Goal: Communication & Community: Participate in discussion

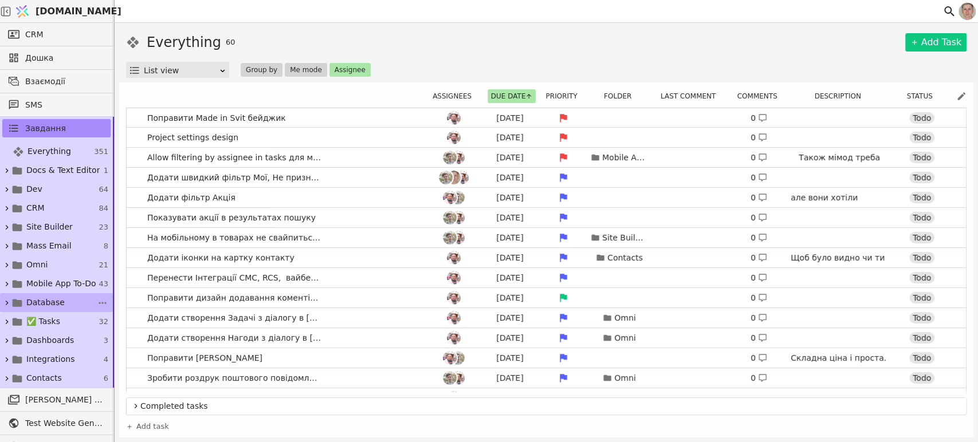
drag, startPoint x: 7, startPoint y: 317, endPoint x: 17, endPoint y: 310, distance: 11.5
click at [8, 318] on icon at bounding box center [6, 322] width 9 height 9
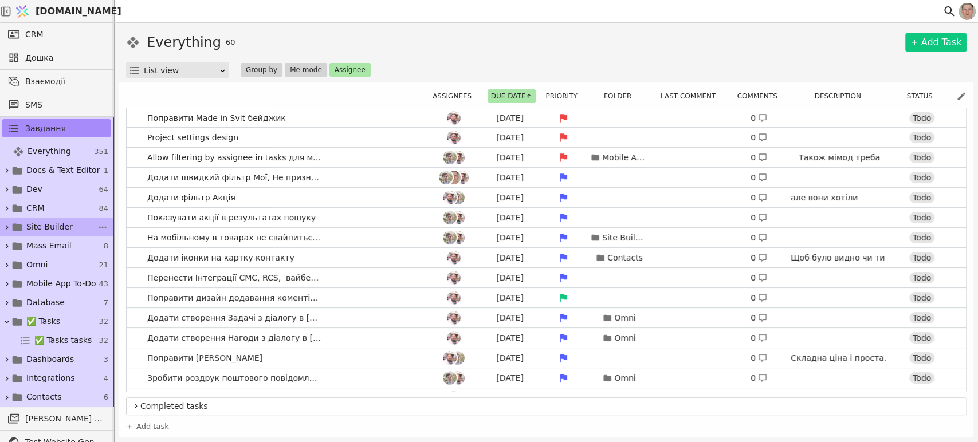
scroll to position [64, 0]
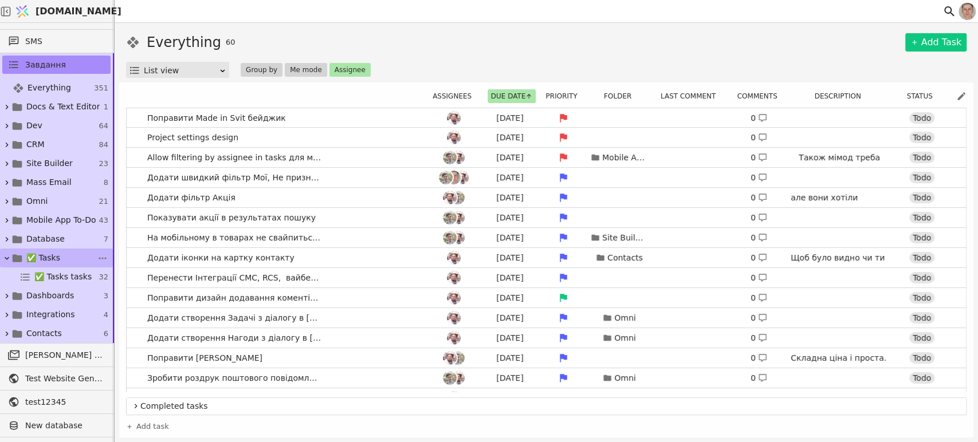
click at [68, 255] on link "✅ Tasks 32" at bounding box center [56, 258] width 113 height 19
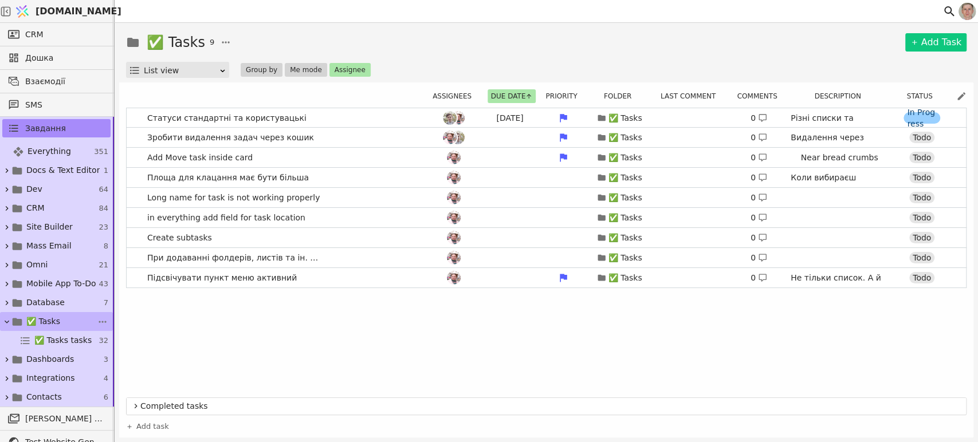
click at [50, 318] on span "✅ Tasks" at bounding box center [43, 322] width 34 height 12
click at [7, 282] on icon at bounding box center [6, 284] width 9 height 9
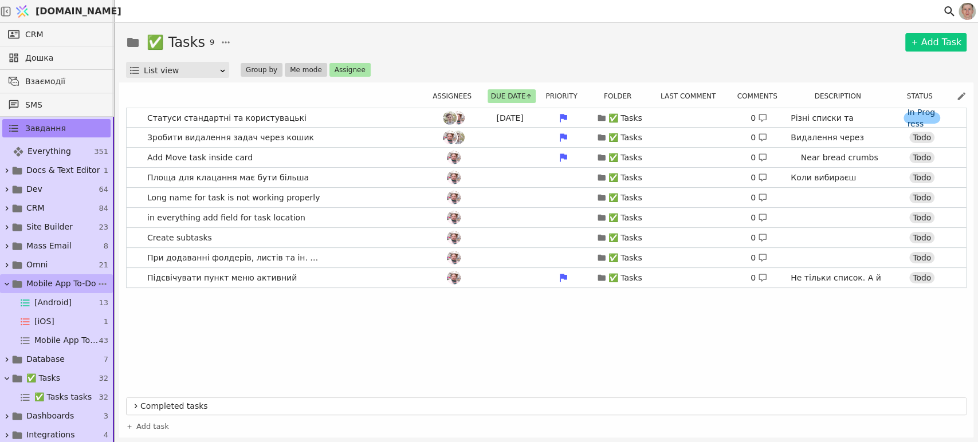
click at [40, 279] on span "Mobile App To-Do" at bounding box center [61, 284] width 70 height 12
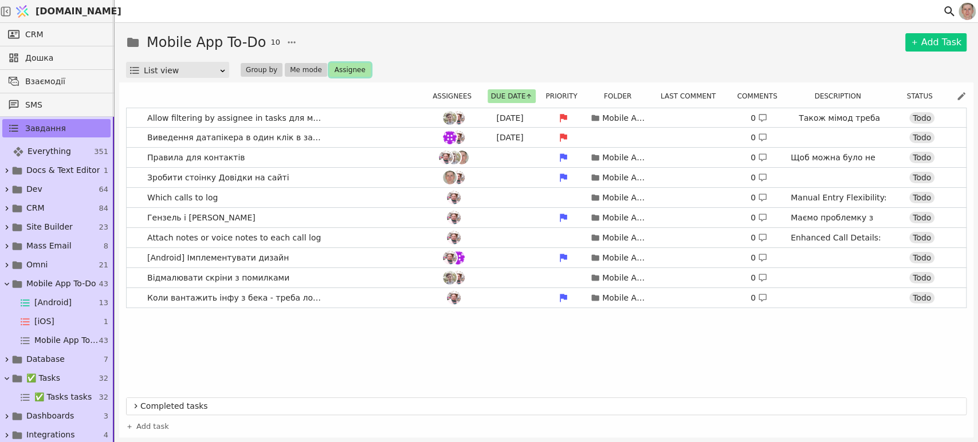
click at [352, 66] on button "Assignee" at bounding box center [350, 70] width 41 height 14
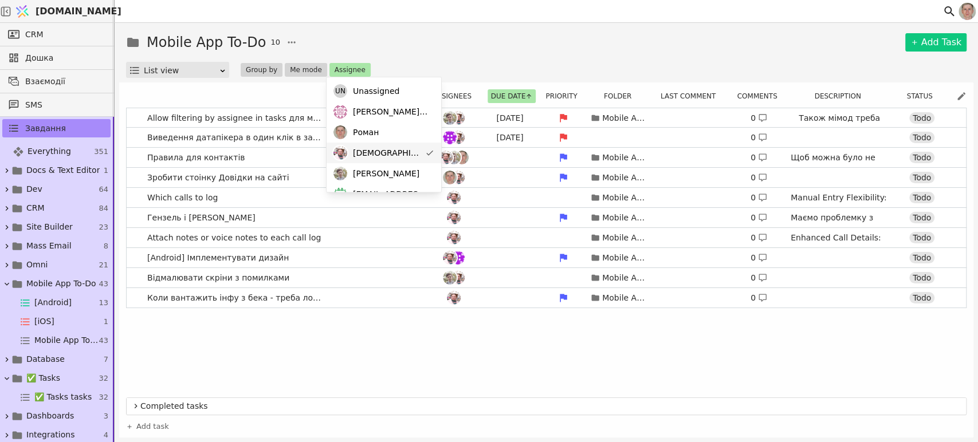
click at [394, 147] on div "[DEMOGRAPHIC_DATA]" at bounding box center [384, 153] width 115 height 21
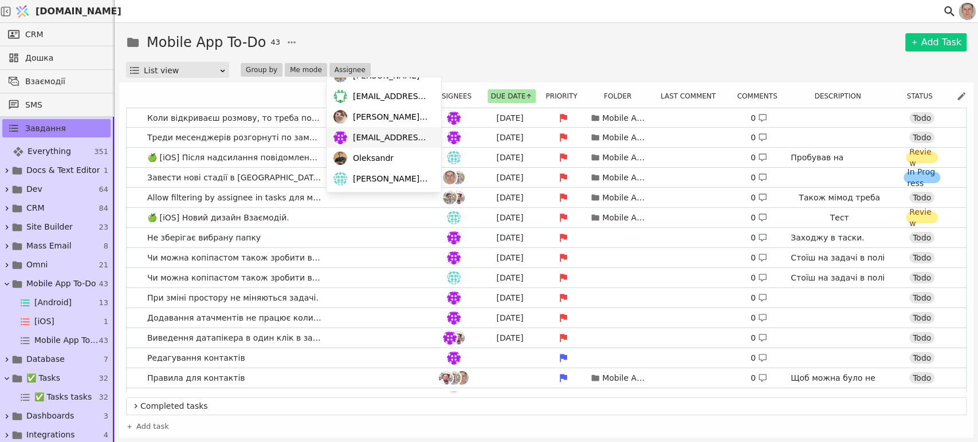
scroll to position [99, 0]
click at [383, 131] on span "[EMAIL_ADDRESS][PERSON_NAME][DOMAIN_NAME]" at bounding box center [391, 137] width 77 height 12
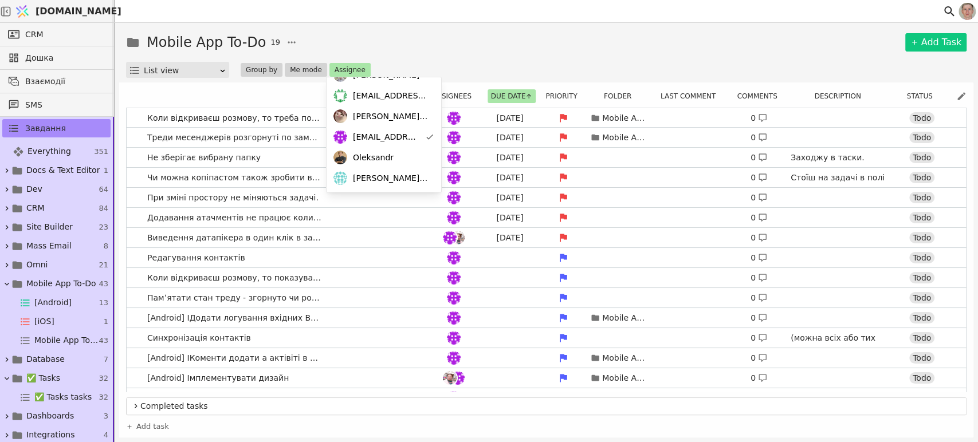
click at [503, 40] on div "Mobile App To-Do 19 Add Task" at bounding box center [546, 42] width 841 height 21
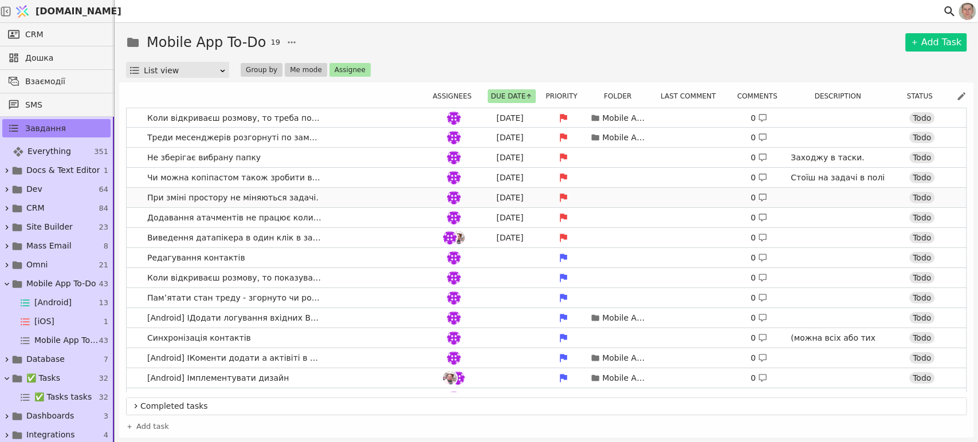
click at [347, 198] on link "При зміні простору не міняються задачі. [DATE] 0 Todo" at bounding box center [547, 197] width 840 height 19
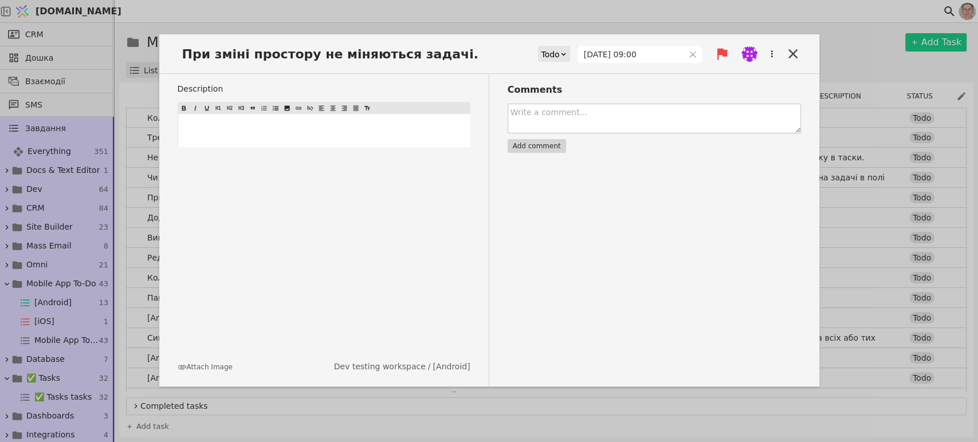
click at [574, 117] on textarea at bounding box center [654, 119] width 293 height 30
type textarea "Це реально не дає працювати."
click at [426, 118] on div "﻿" at bounding box center [324, 130] width 292 height 33
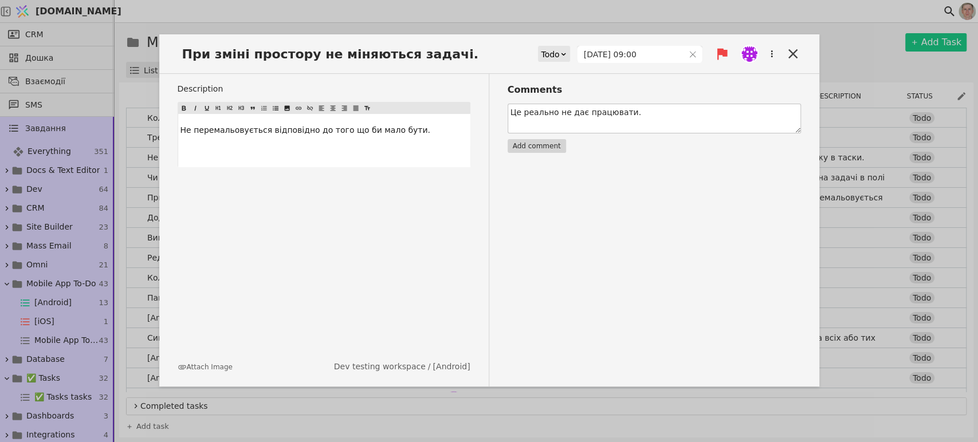
click at [682, 110] on textarea "Це реально не дає працювати." at bounding box center [654, 119] width 293 height 30
click at [548, 146] on button "Add comment" at bounding box center [537, 146] width 58 height 14
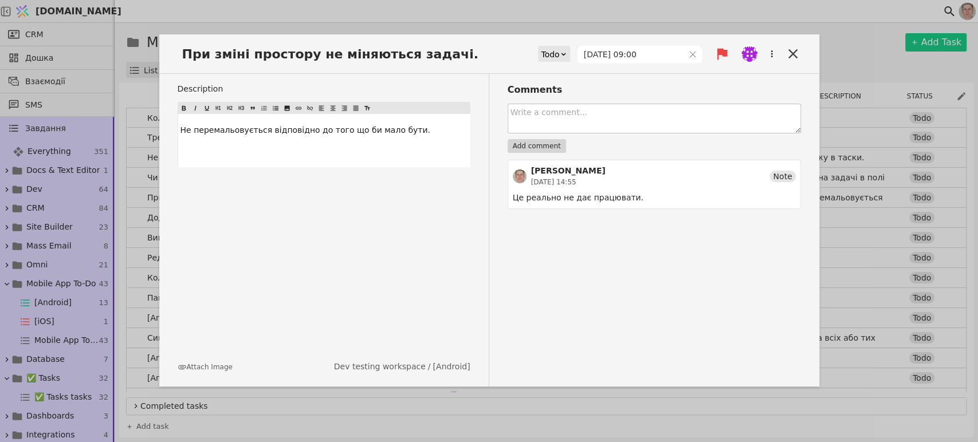
click at [623, 119] on textarea at bounding box center [654, 119] width 293 height 30
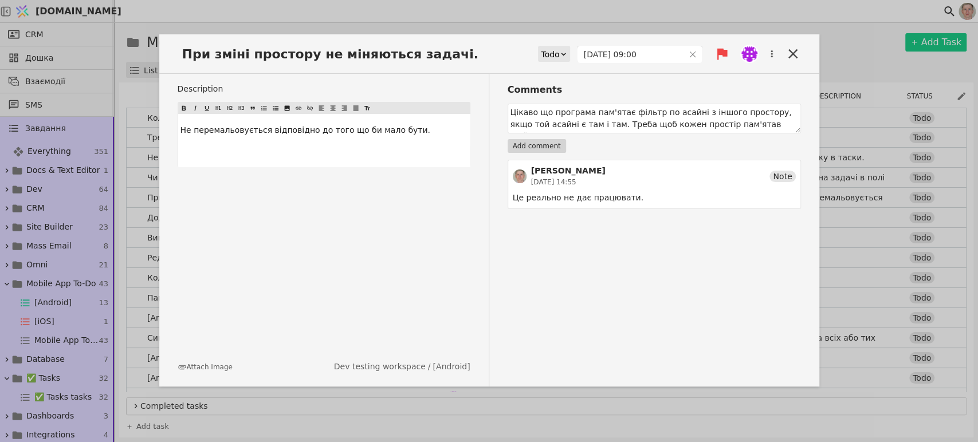
scroll to position [9, 0]
type textarea "Цікаво що програма пам'ятає фільтр по асайні з іншого простору, якщо той асайні…"
click at [535, 148] on button "Add comment" at bounding box center [537, 146] width 58 height 14
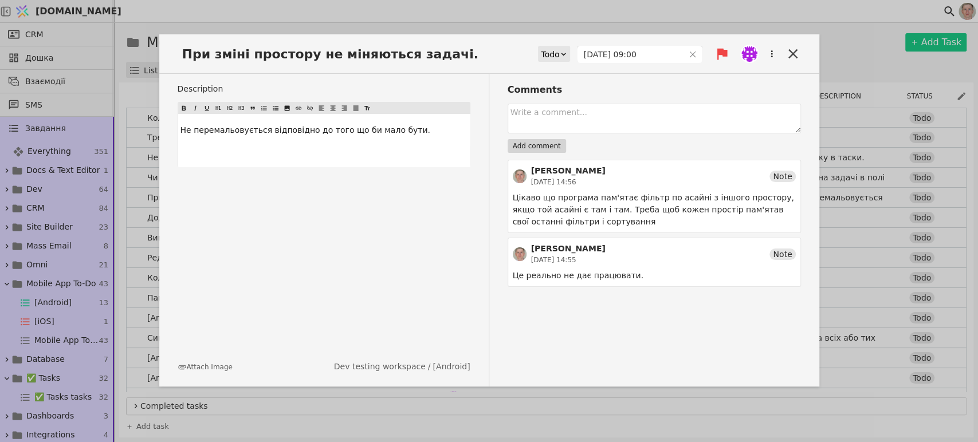
scroll to position [0, 0]
click at [792, 49] on icon at bounding box center [793, 54] width 16 height 16
